Goal: Information Seeking & Learning: Compare options

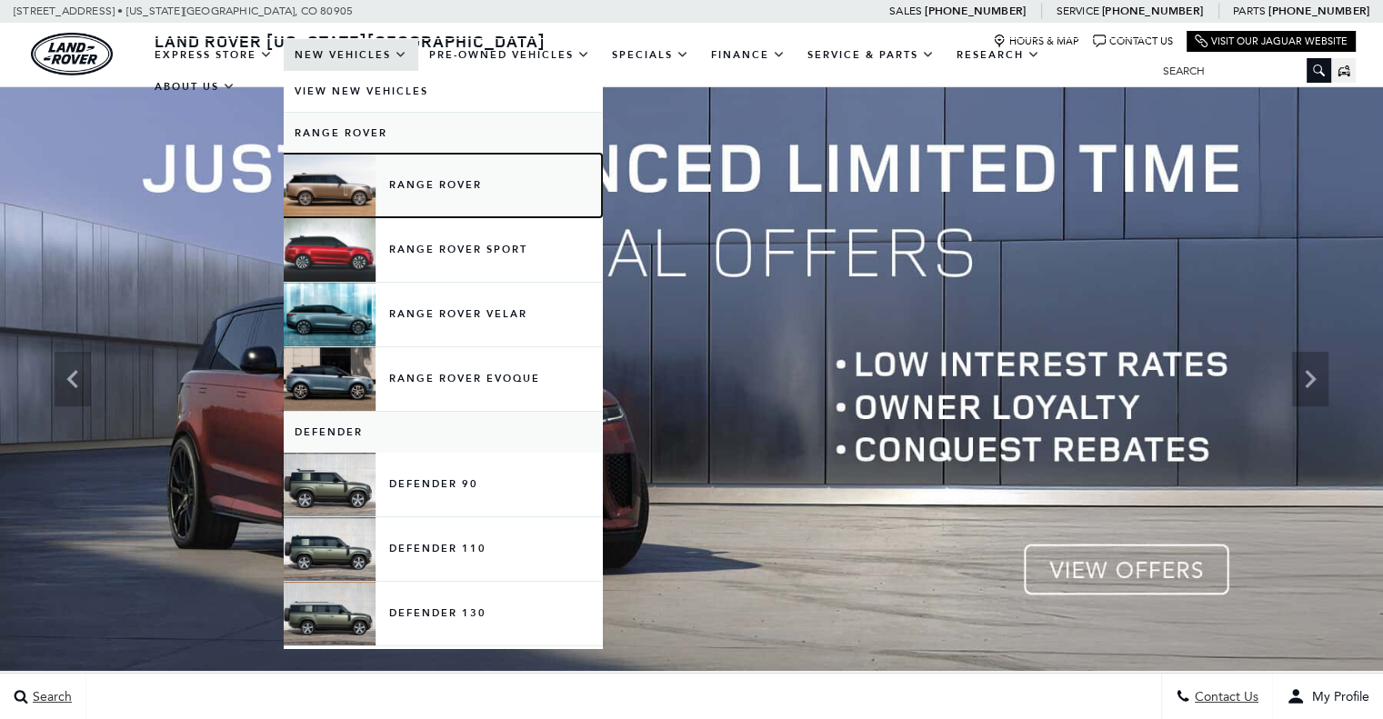
click at [390, 190] on link "Range Rover" at bounding box center [443, 186] width 318 height 64
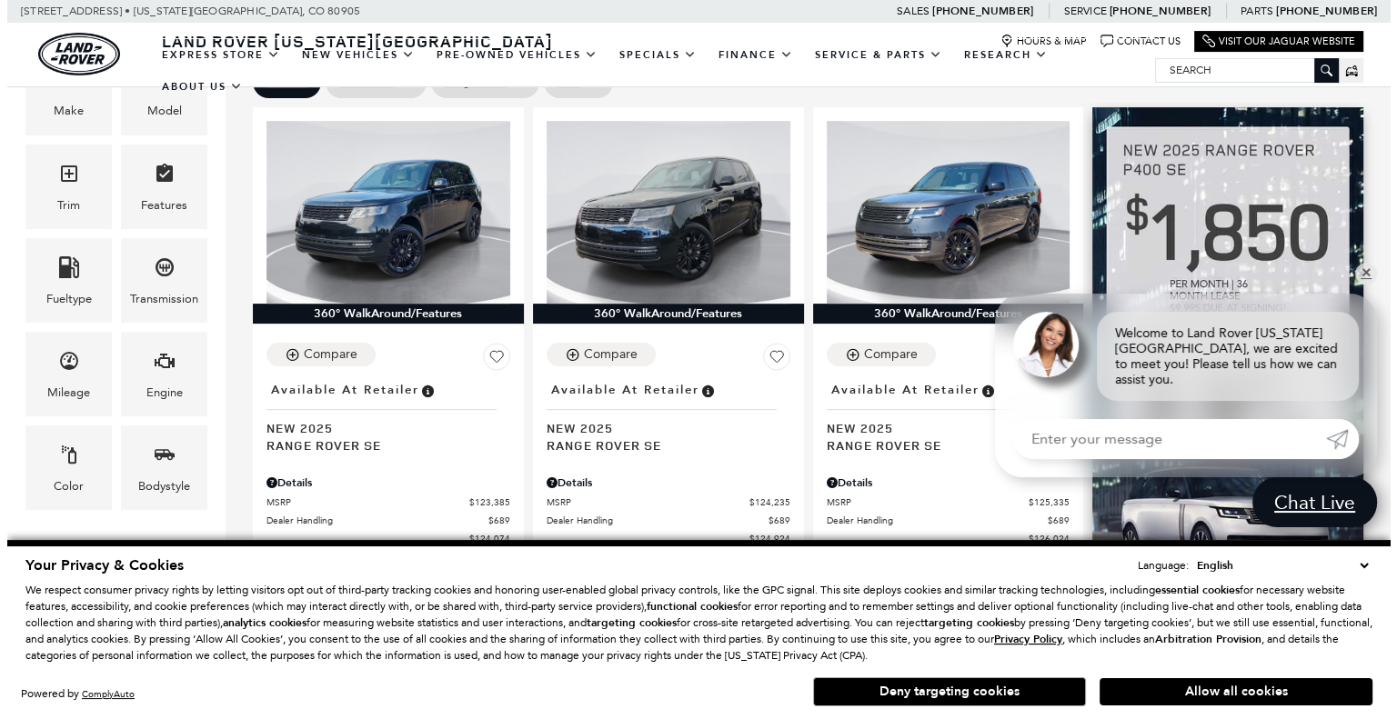
scroll to position [477, 0]
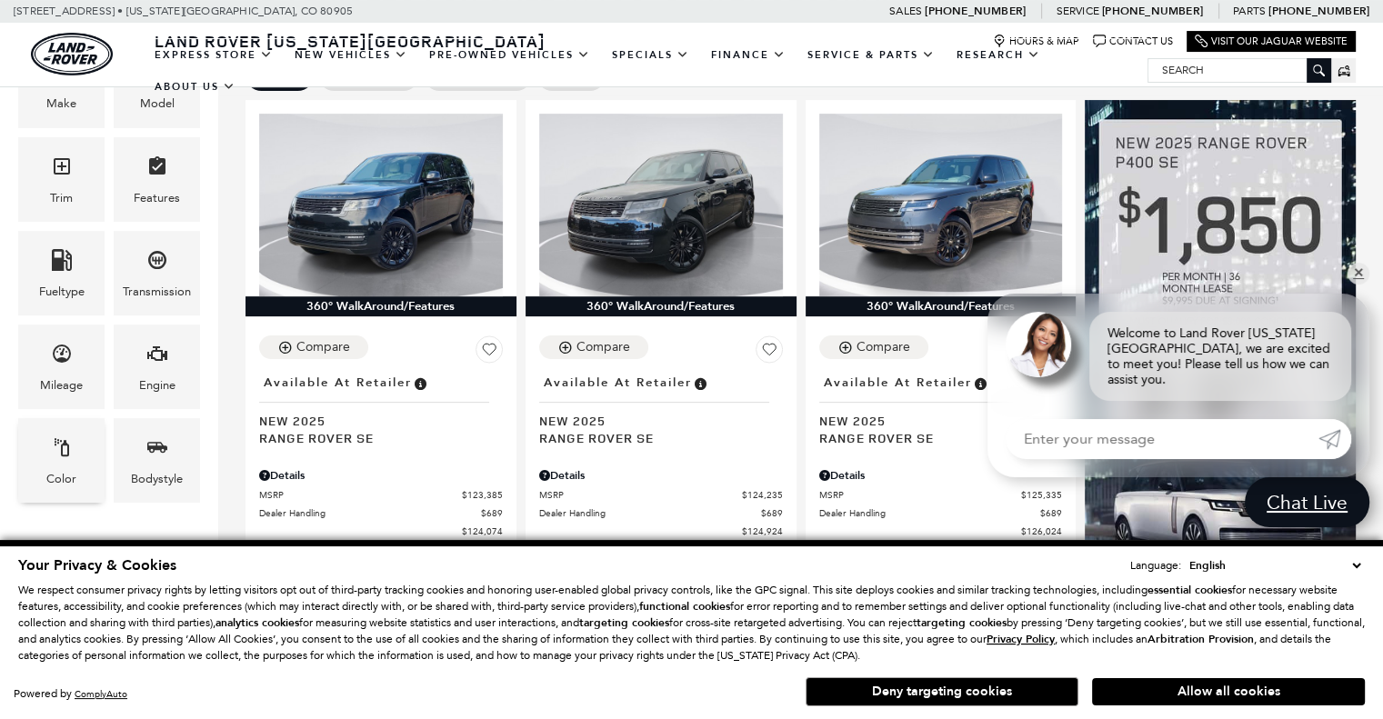
click at [73, 450] on div "Color" at bounding box center [61, 460] width 86 height 85
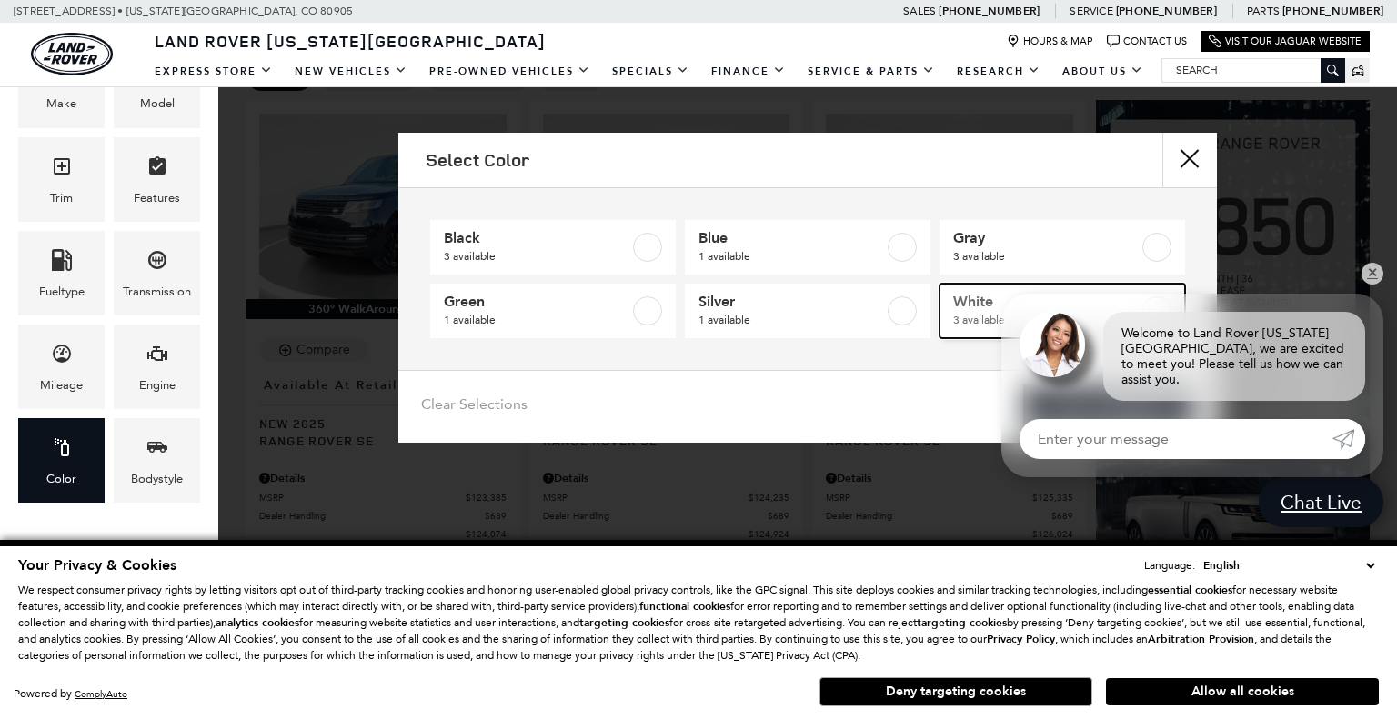
click at [1153, 304] on label at bounding box center [1156, 310] width 29 height 29
type input "$130,824"
checkbox input "true"
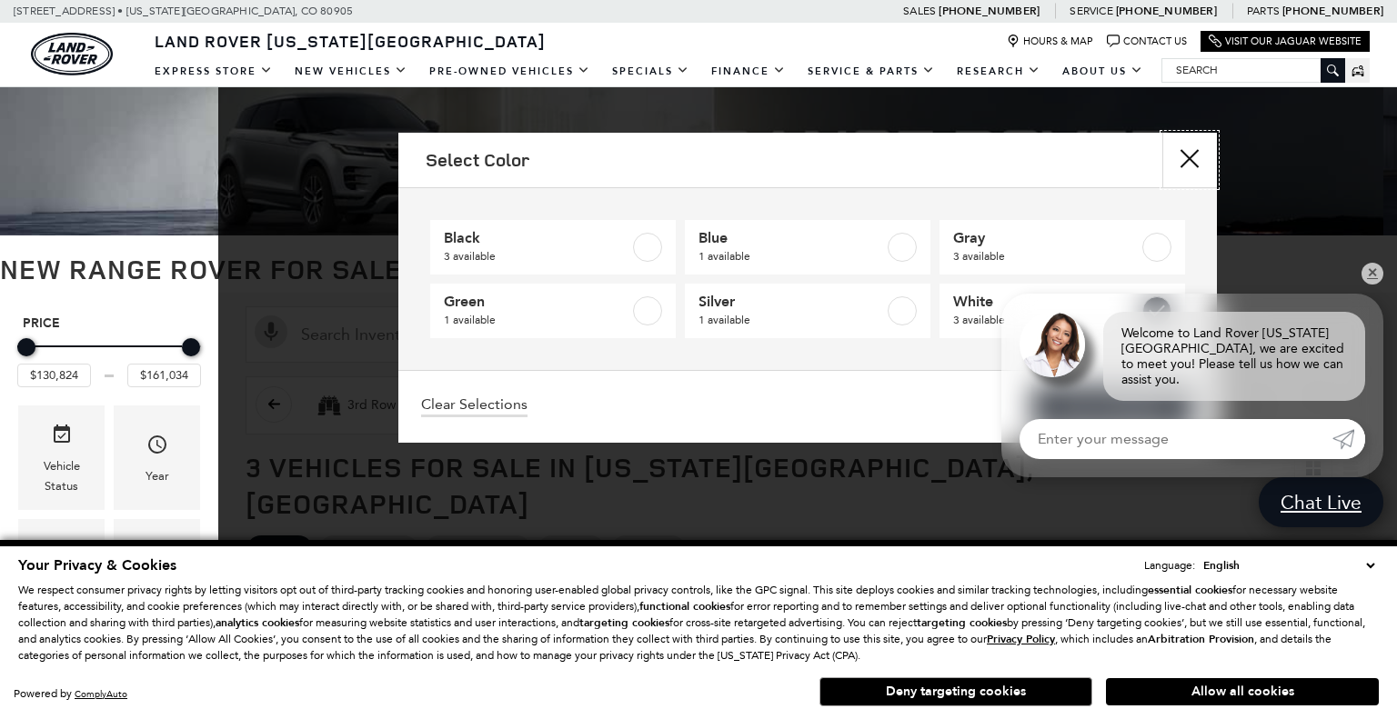
click at [1190, 139] on button "close" at bounding box center [1189, 160] width 55 height 55
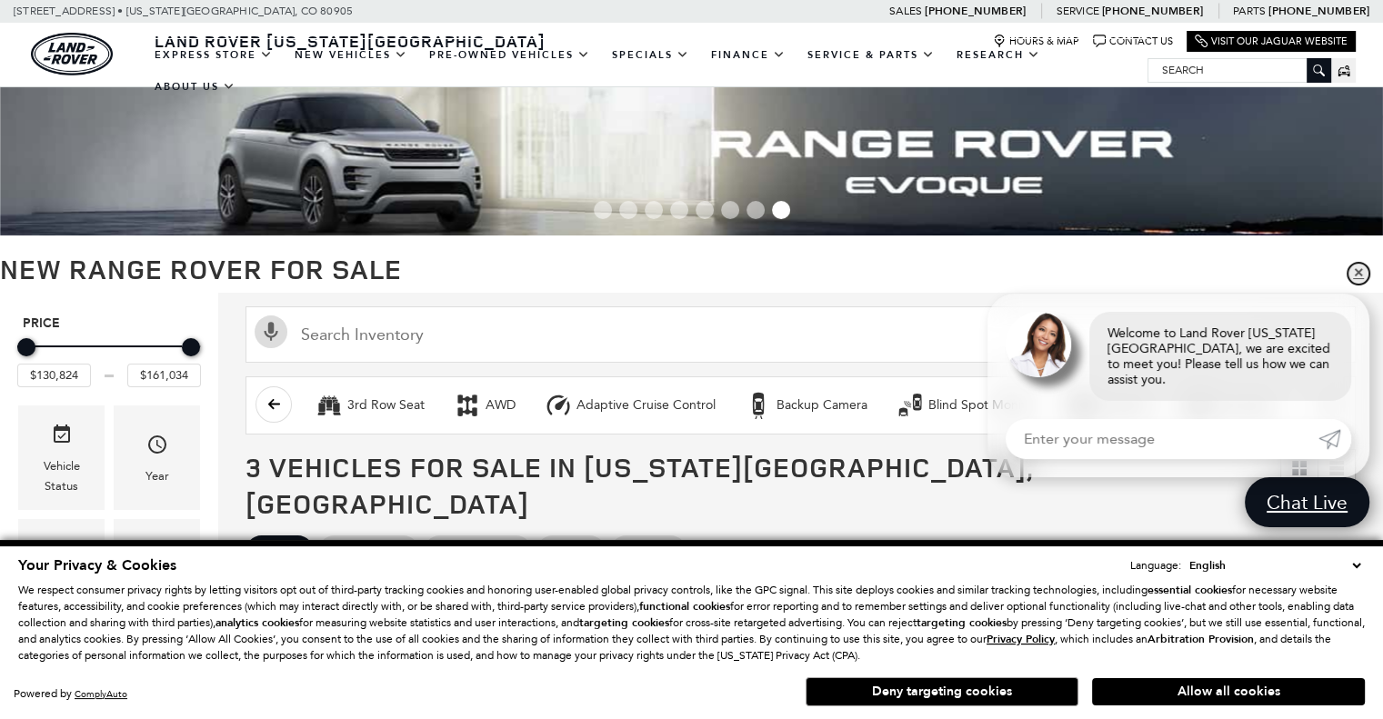
click at [1358, 284] on link "✕" at bounding box center [1359, 274] width 22 height 22
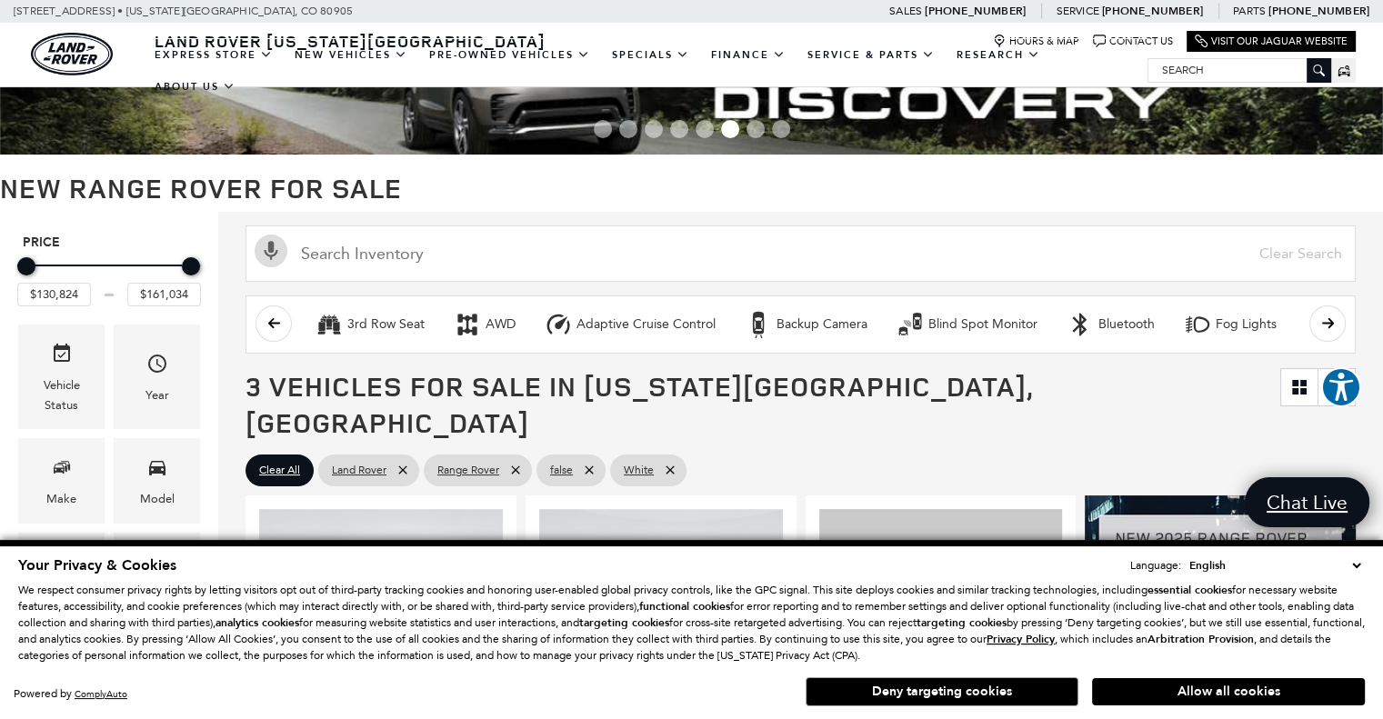
scroll to position [30, 0]
